Goal: Transaction & Acquisition: Purchase product/service

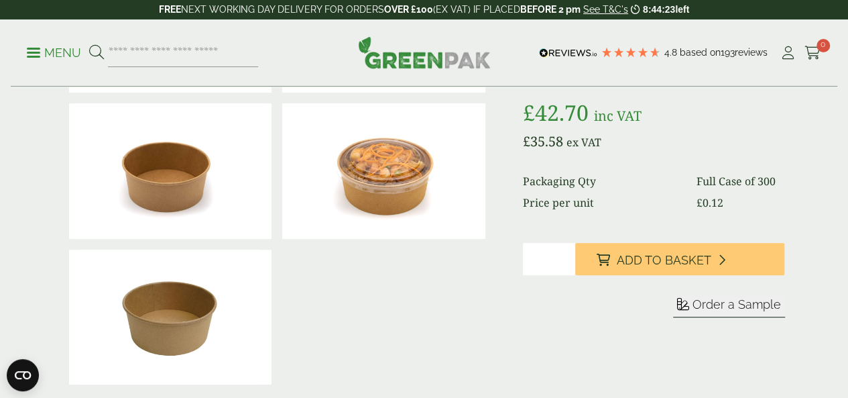
scroll to position [89, 0]
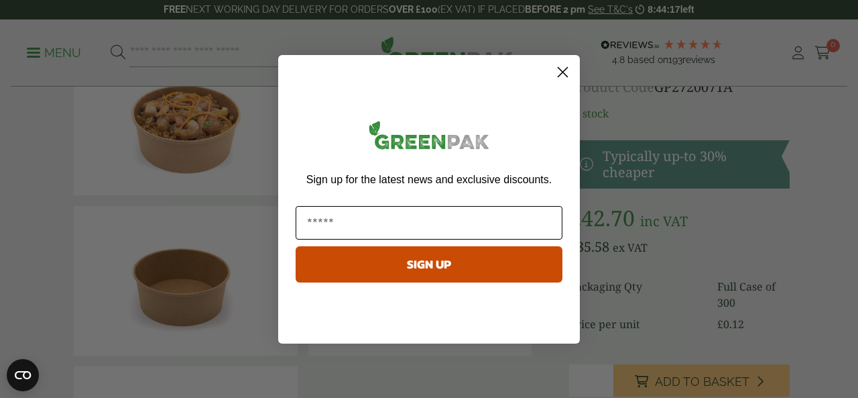
click at [421, 227] on input "Email" at bounding box center [429, 223] width 267 height 34
type input "**********"
click at [562, 70] on icon "Close dialog" at bounding box center [563, 71] width 9 height 9
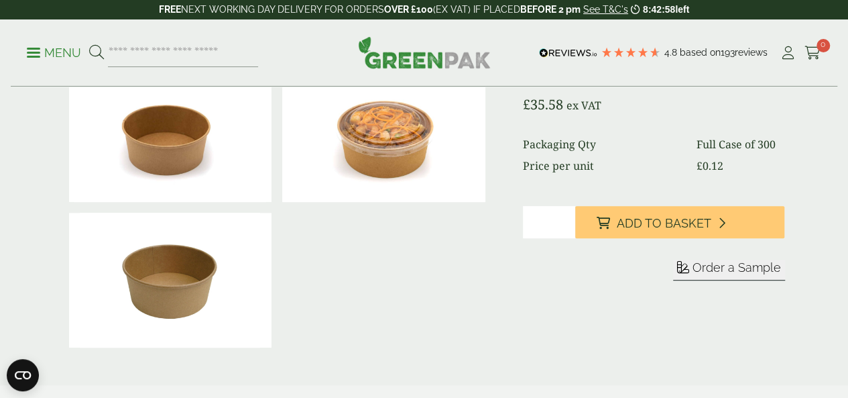
scroll to position [268, 0]
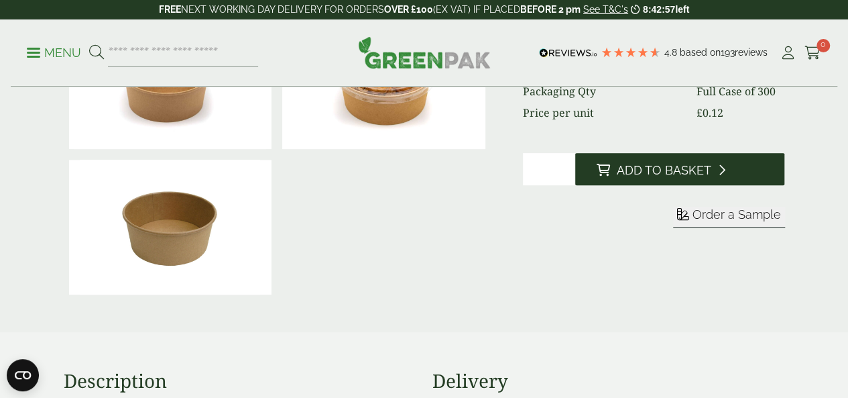
click at [706, 178] on span "Add to Basket" at bounding box center [664, 170] width 95 height 15
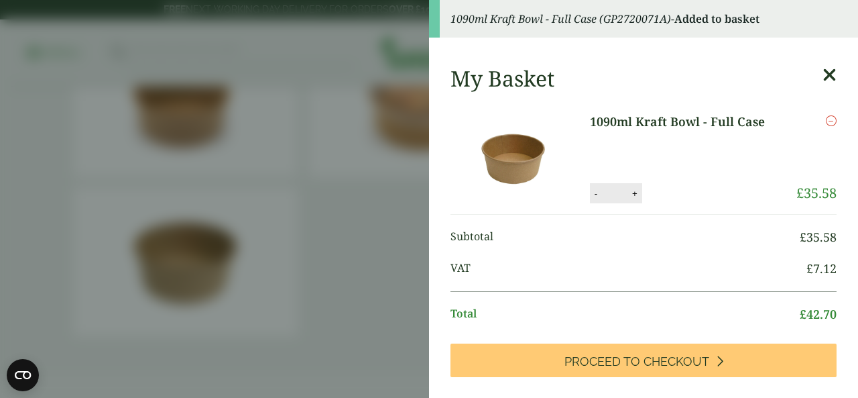
click at [354, 272] on aside "1090ml Kraft Bowl - Full Case (GP2720071A) - Added to basket My Basket 1090ml K…" at bounding box center [429, 199] width 858 height 398
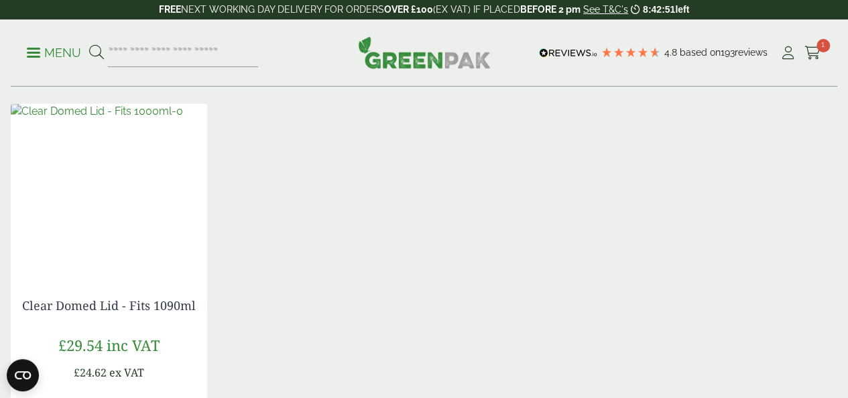
scroll to position [1162, 0]
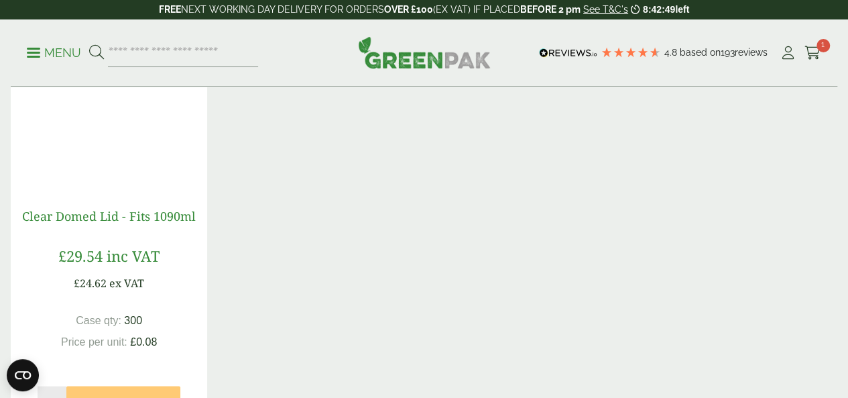
click at [161, 223] on link "Clear Domed Lid - Fits 1090ml" at bounding box center [109, 215] width 174 height 16
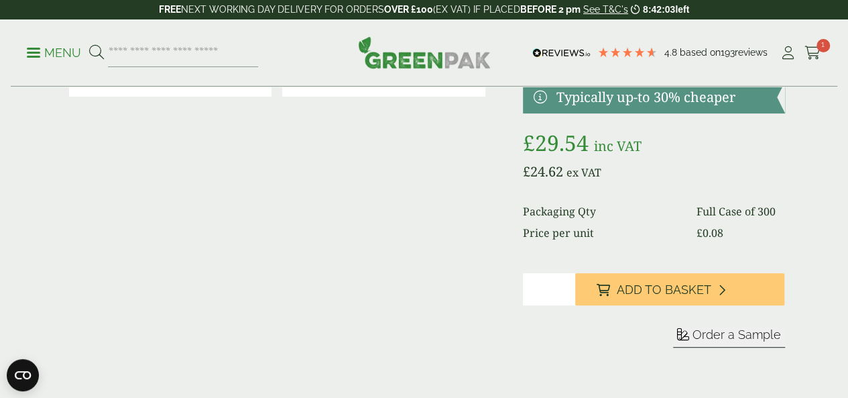
scroll to position [178, 0]
